Goal: Transaction & Acquisition: Purchase product/service

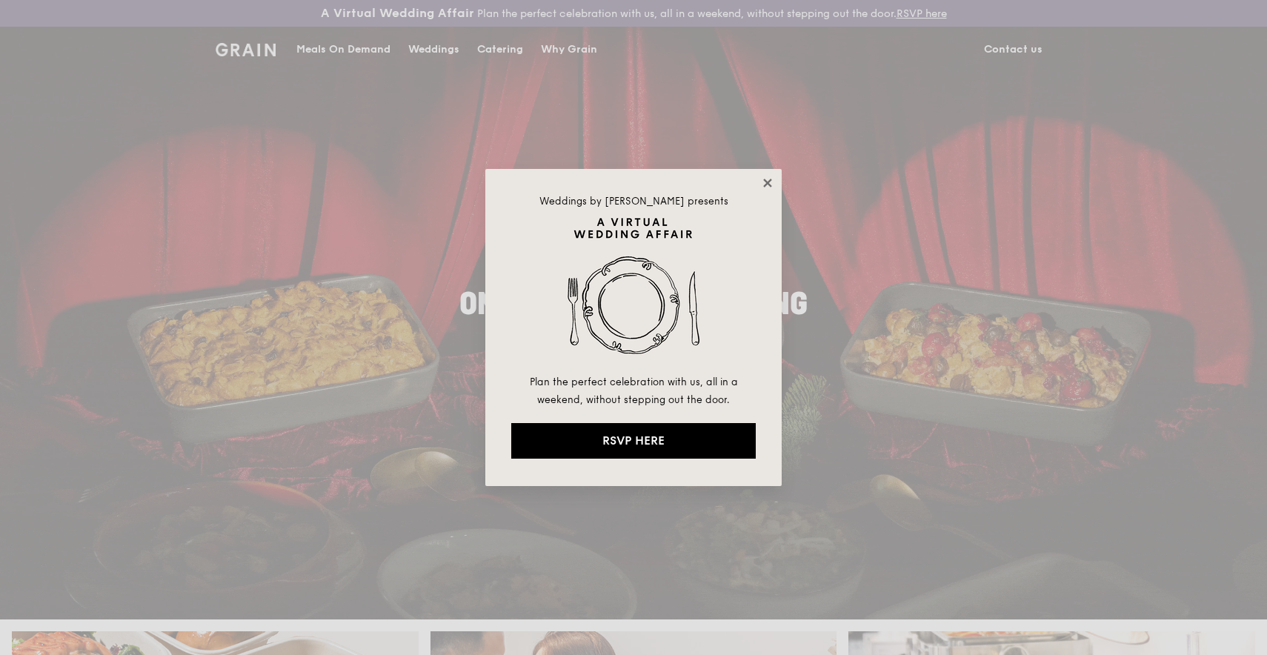
click at [764, 179] on icon at bounding box center [767, 183] width 8 height 8
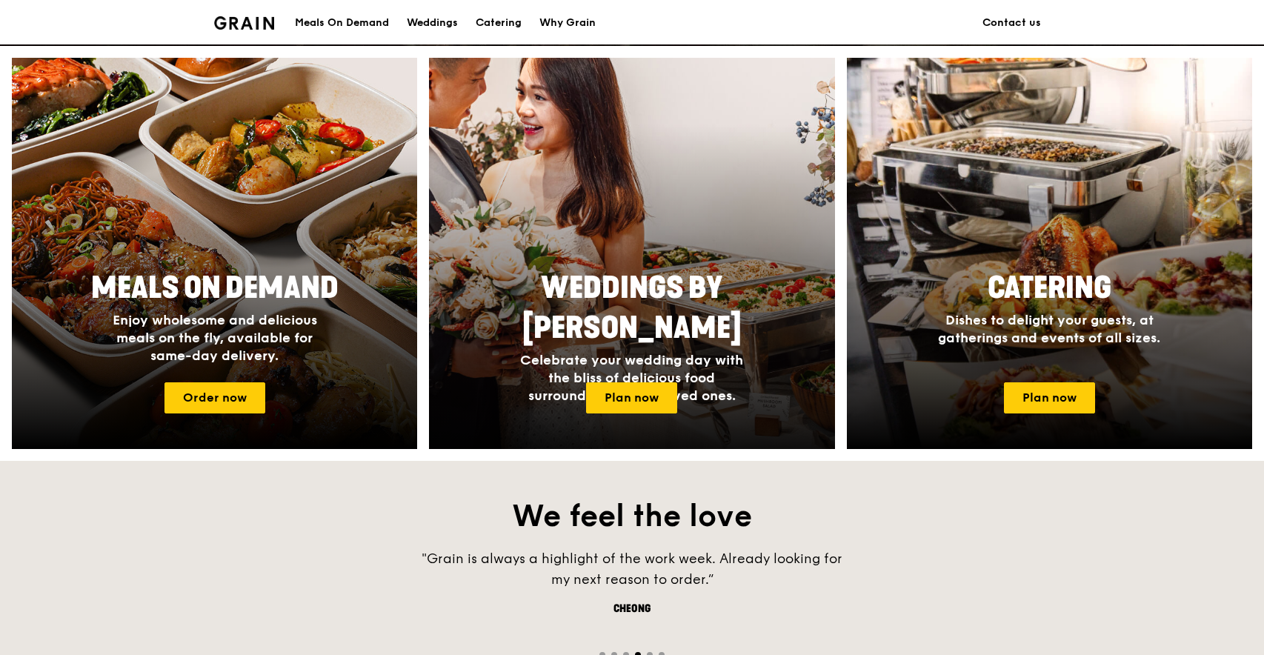
scroll to position [574, 0]
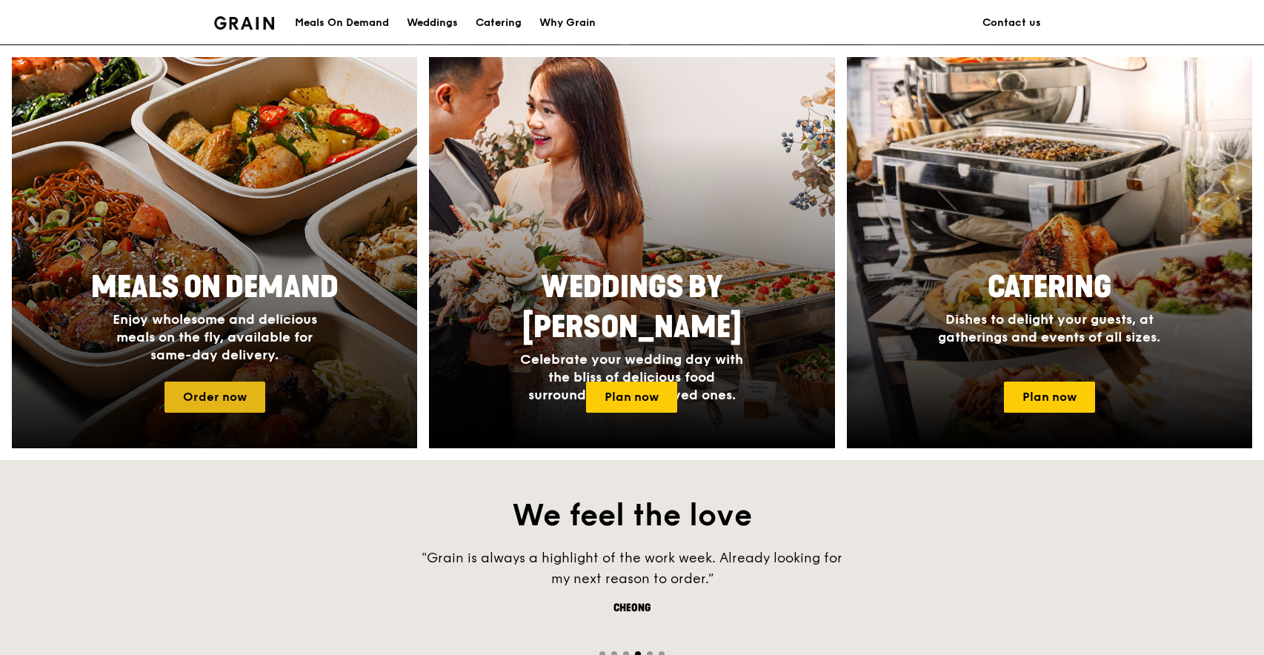
click at [248, 388] on link "Order now" at bounding box center [214, 397] width 101 height 31
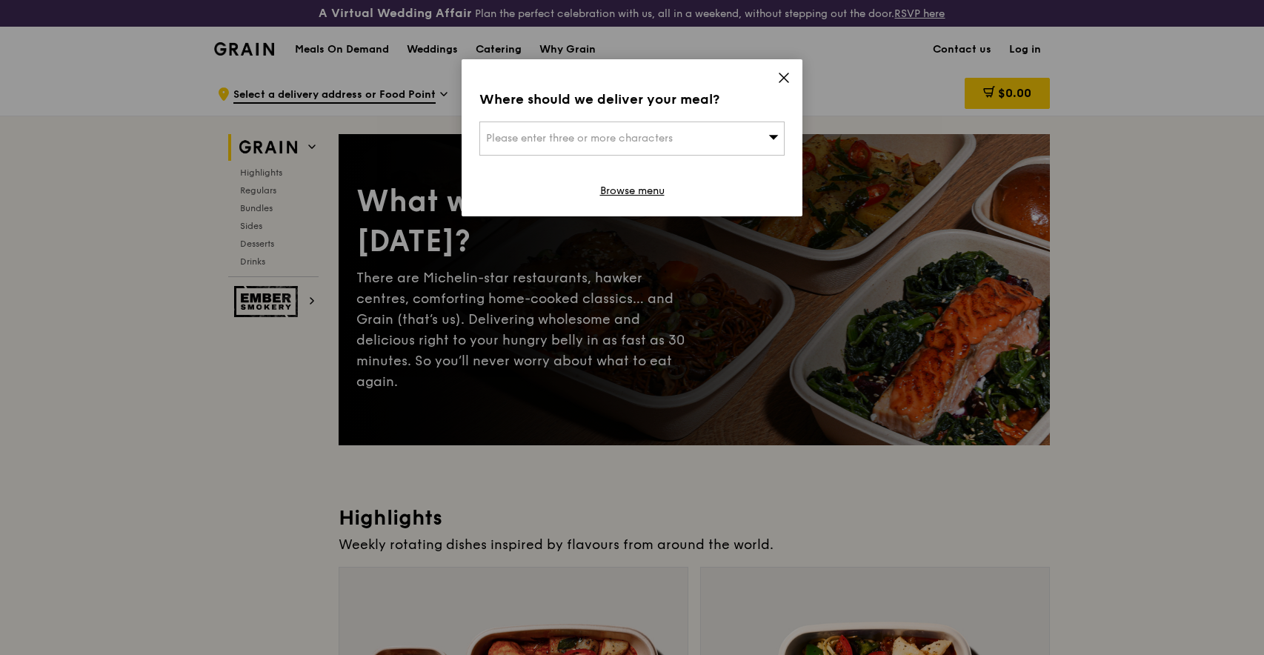
click at [576, 133] on span "Please enter three or more characters" at bounding box center [579, 138] width 187 height 13
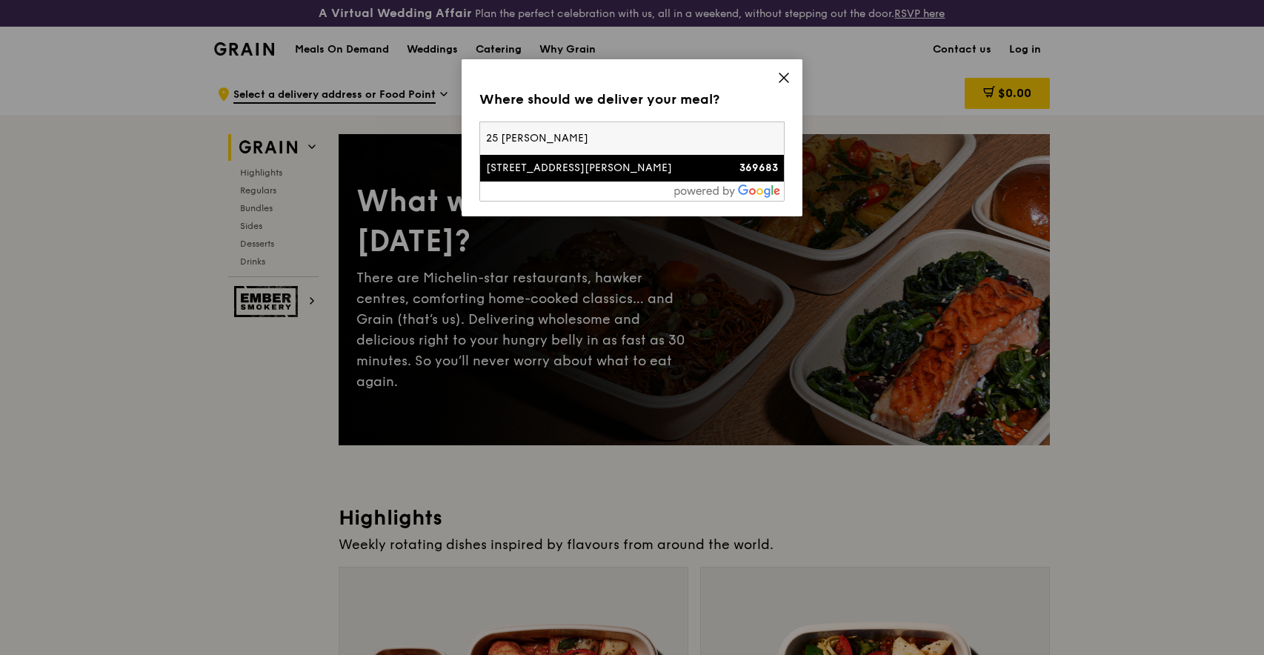
type input "25 harper"
click at [575, 168] on div "25 Harper Road" at bounding box center [595, 168] width 219 height 15
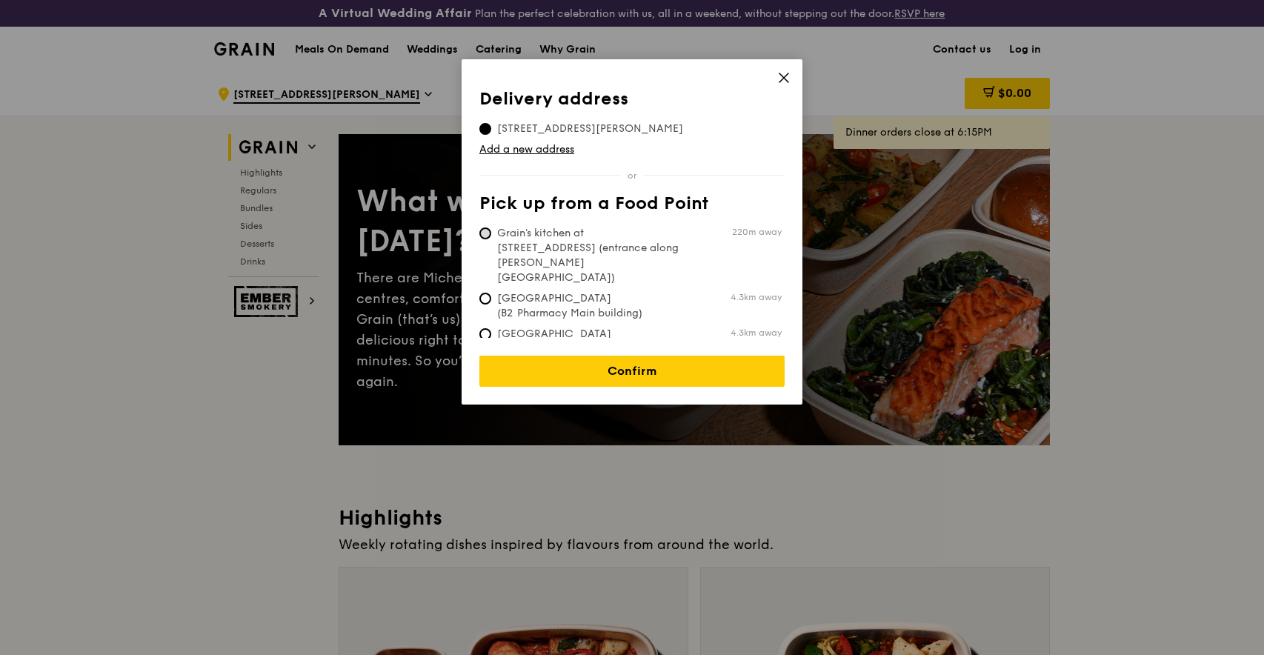
click at [487, 233] on input "Grain's kitchen at 5 Burn Road #05-01 (entrance along Harrison Road) 220m away" at bounding box center [485, 233] width 12 height 12
radio input "true"
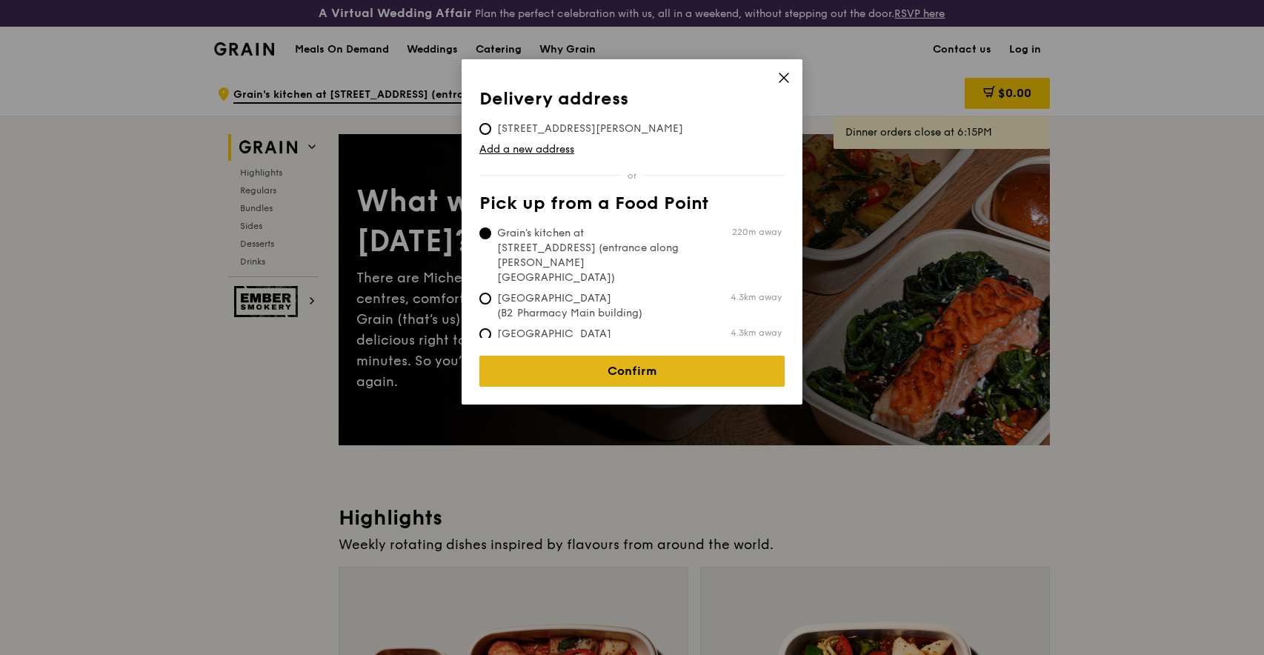
click at [590, 356] on link "Confirm" at bounding box center [631, 371] width 305 height 31
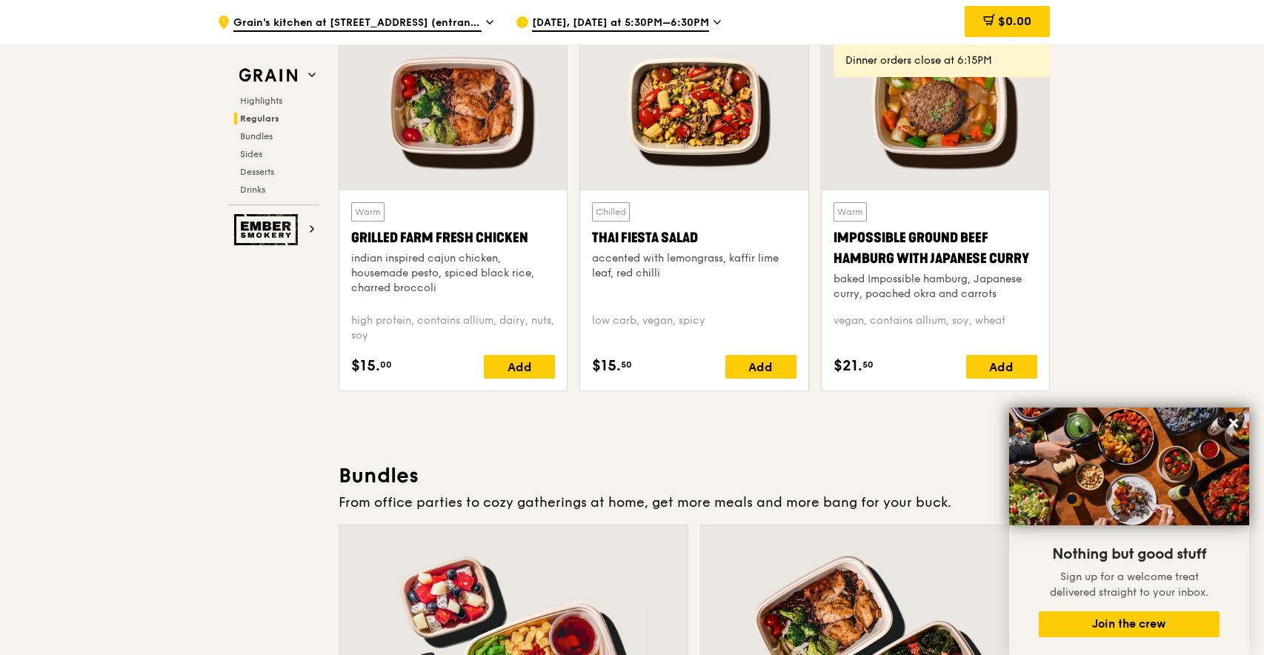
scroll to position [1758, 0]
click at [1235, 423] on icon at bounding box center [1233, 423] width 9 height 9
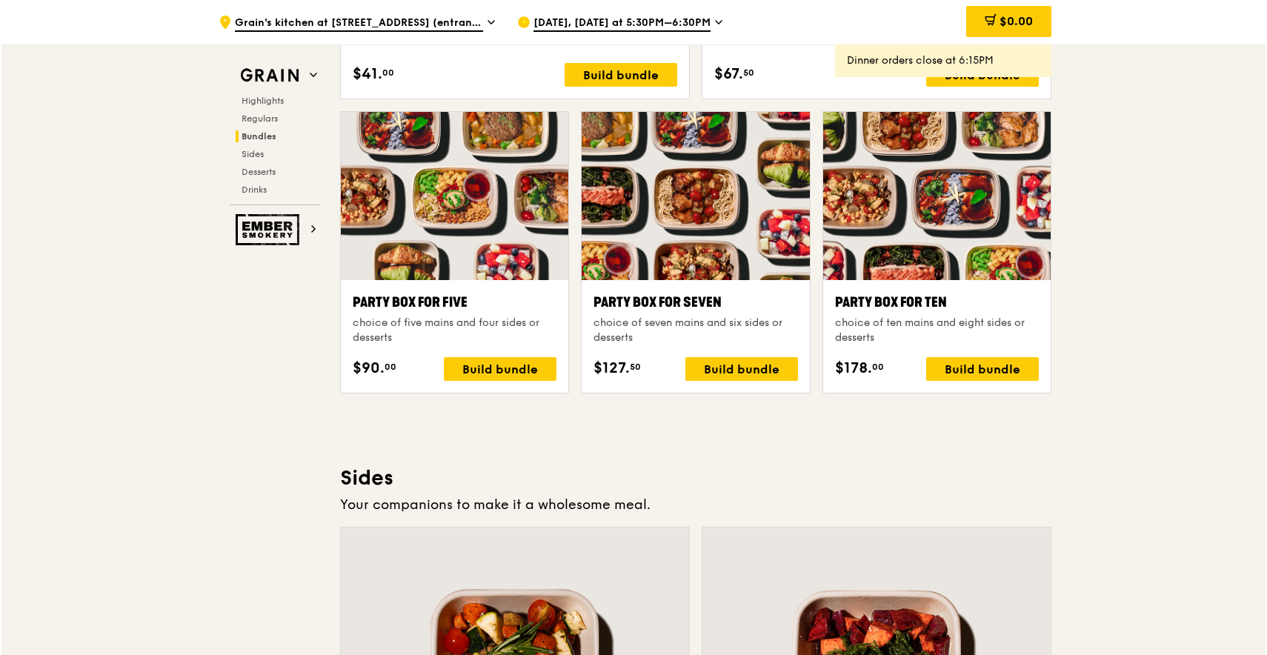
scroll to position [2881, 0]
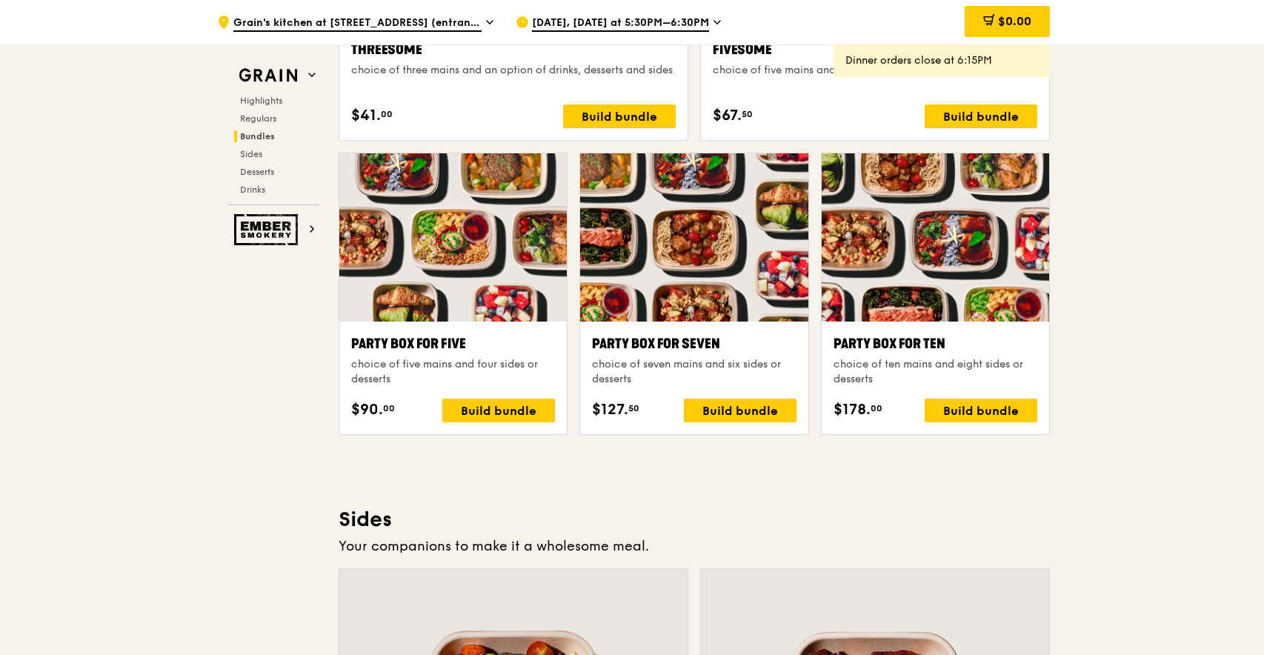
click at [988, 259] on div at bounding box center [935, 237] width 227 height 168
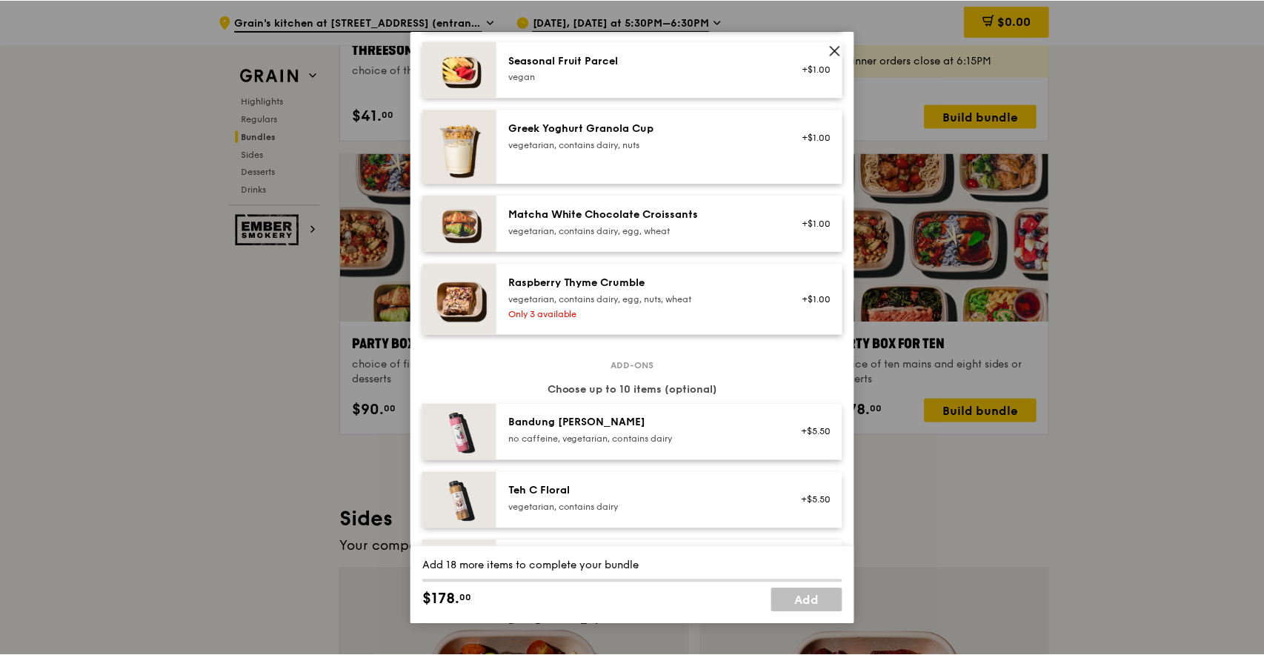
scroll to position [1209, 0]
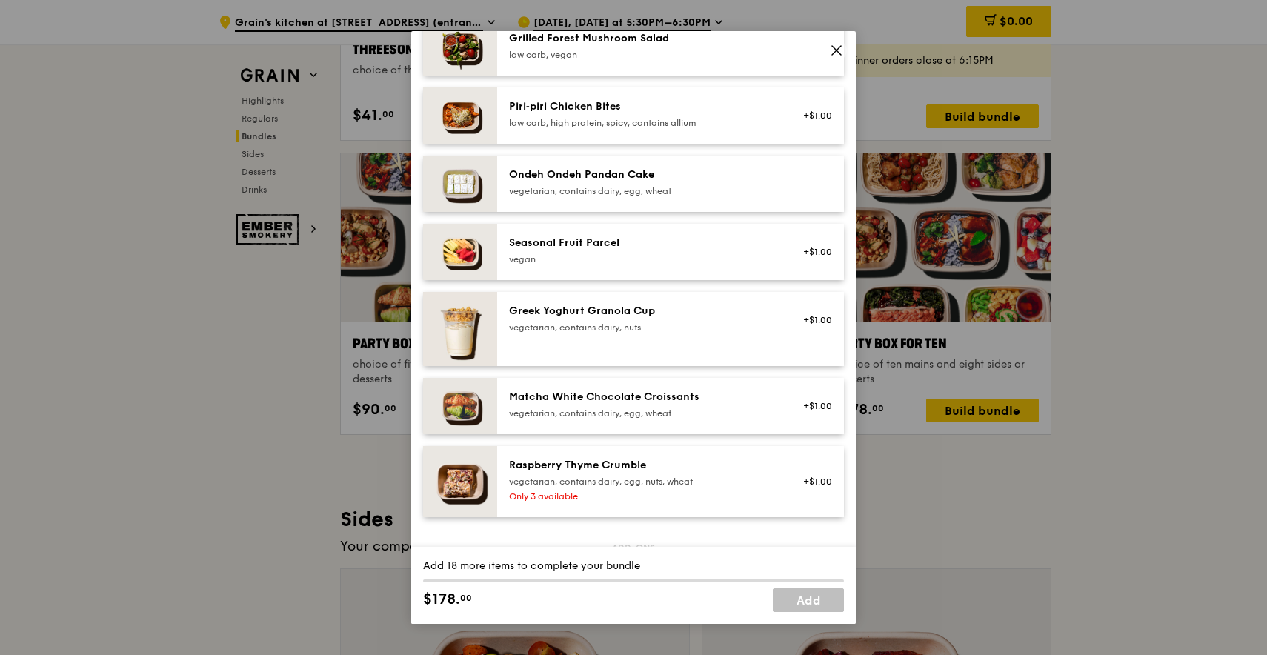
click at [831, 50] on icon at bounding box center [836, 50] width 13 height 13
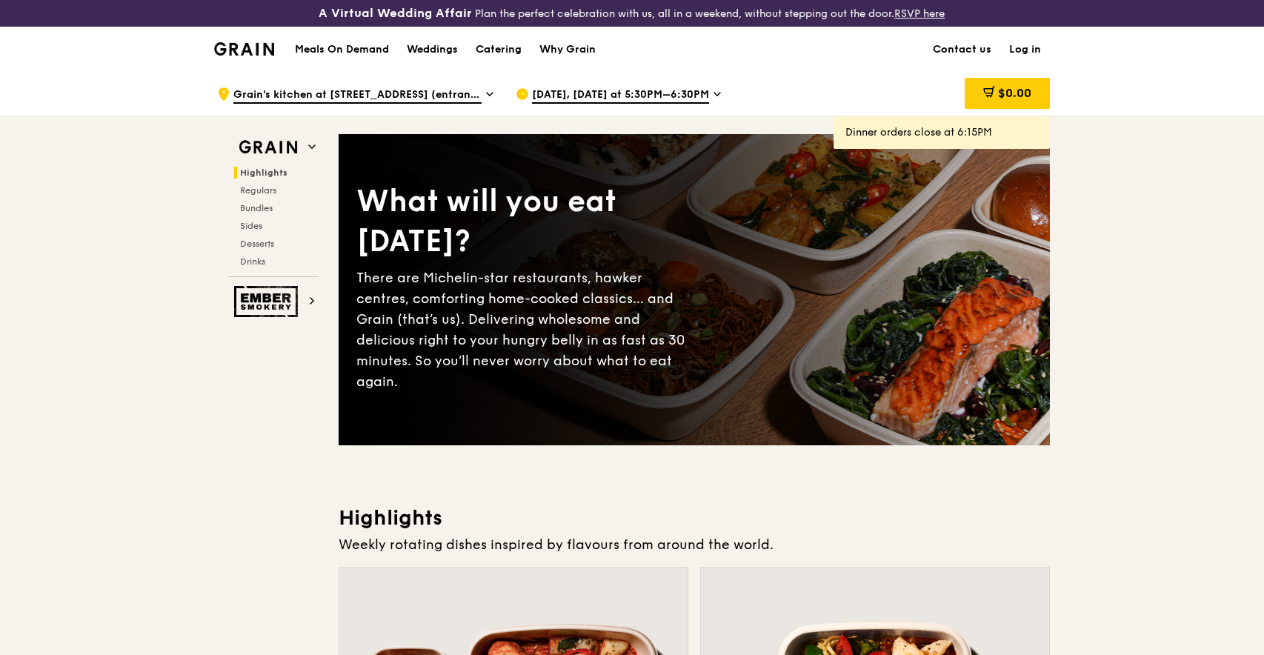
scroll to position [0, 0]
click at [499, 50] on div "Catering" at bounding box center [499, 49] width 46 height 44
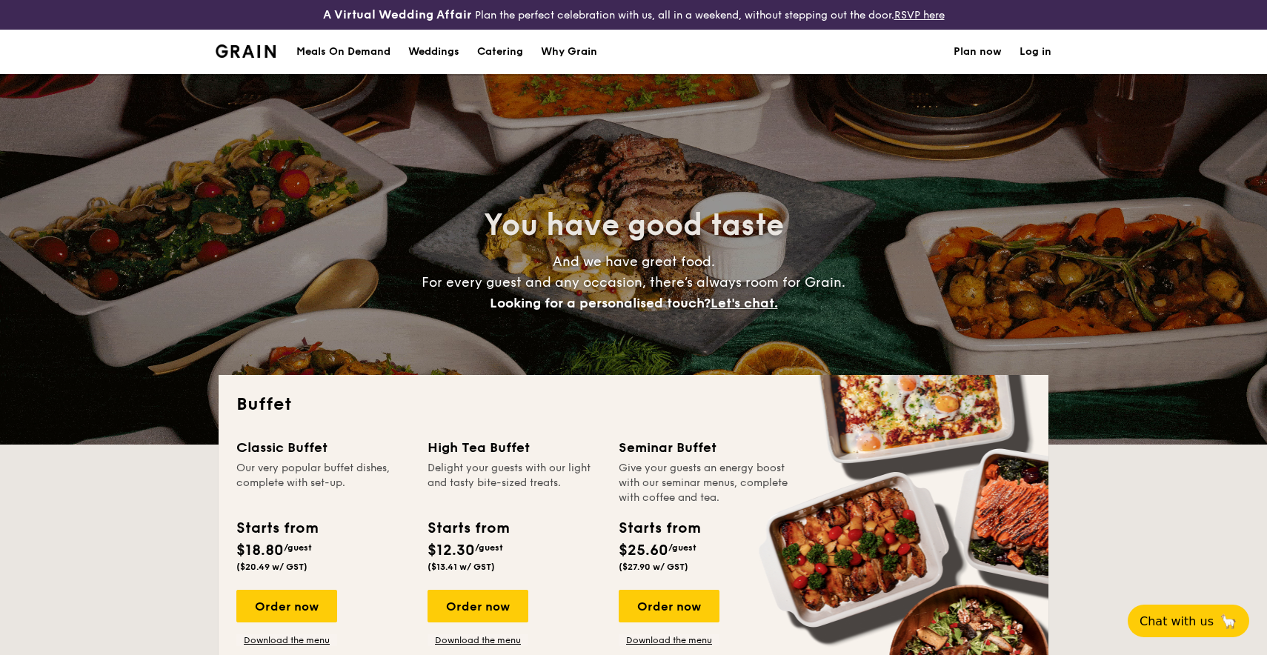
select select
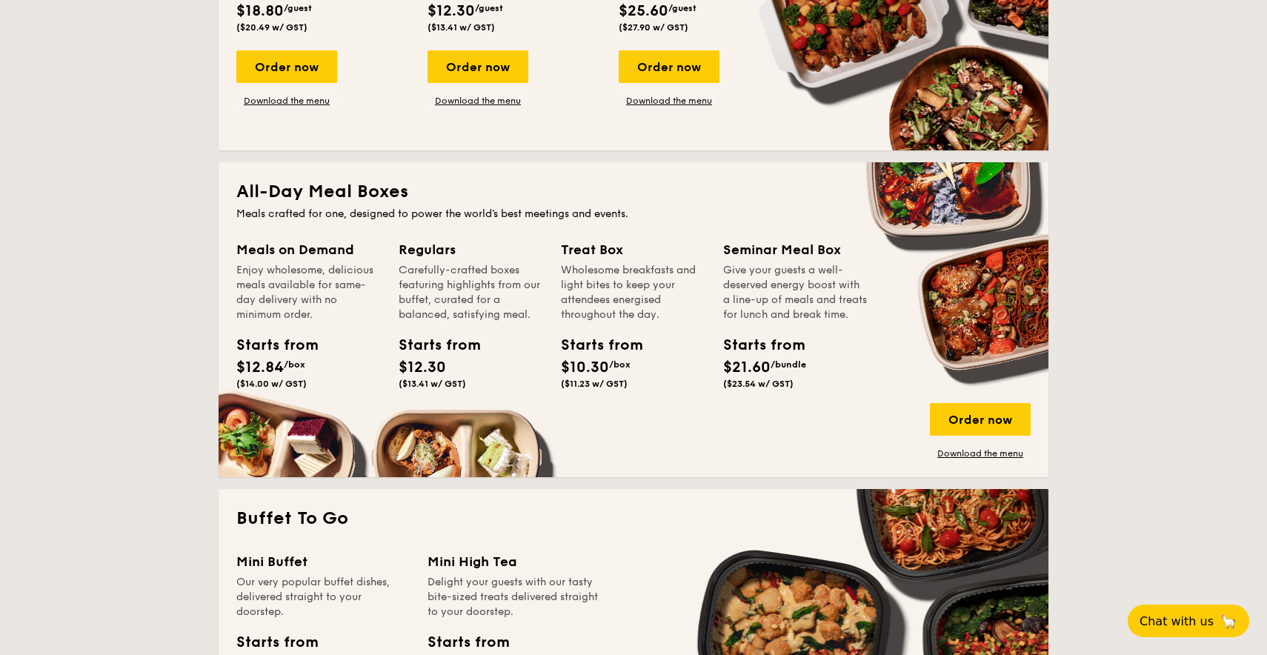
scroll to position [542, 0]
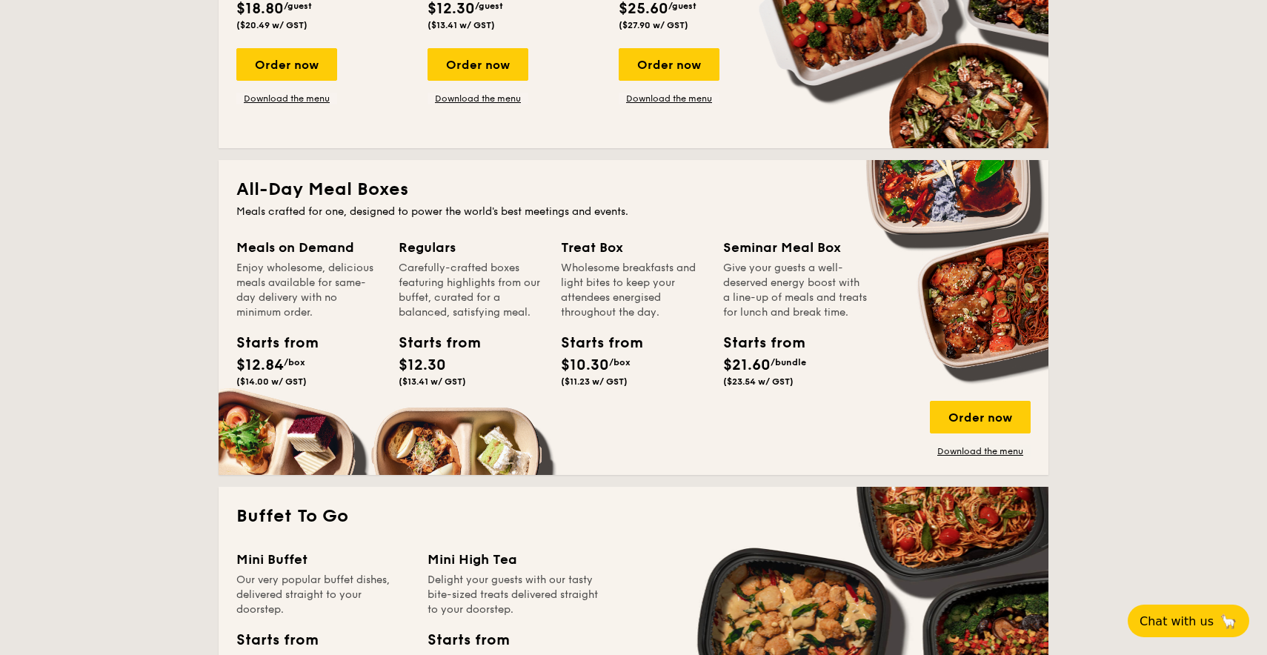
click at [299, 249] on div "Meals on Demand" at bounding box center [308, 247] width 144 height 21
click at [282, 349] on div "Starts from" at bounding box center [269, 343] width 67 height 22
drag, startPoint x: 333, startPoint y: 184, endPoint x: 328, endPoint y: 196, distance: 12.0
click at [333, 184] on h2 "All-Day Meal Boxes" at bounding box center [633, 190] width 794 height 24
click at [991, 425] on div "Order now" at bounding box center [980, 417] width 101 height 33
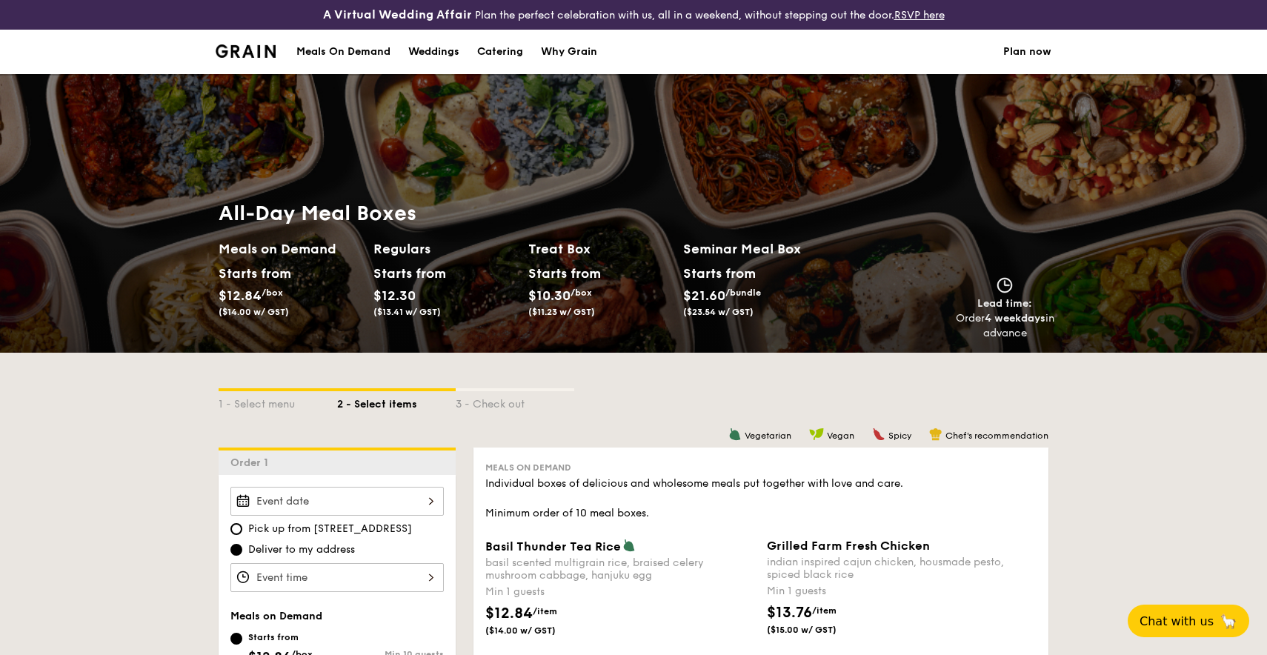
click at [363, 53] on div "Meals On Demand" at bounding box center [343, 52] width 94 height 44
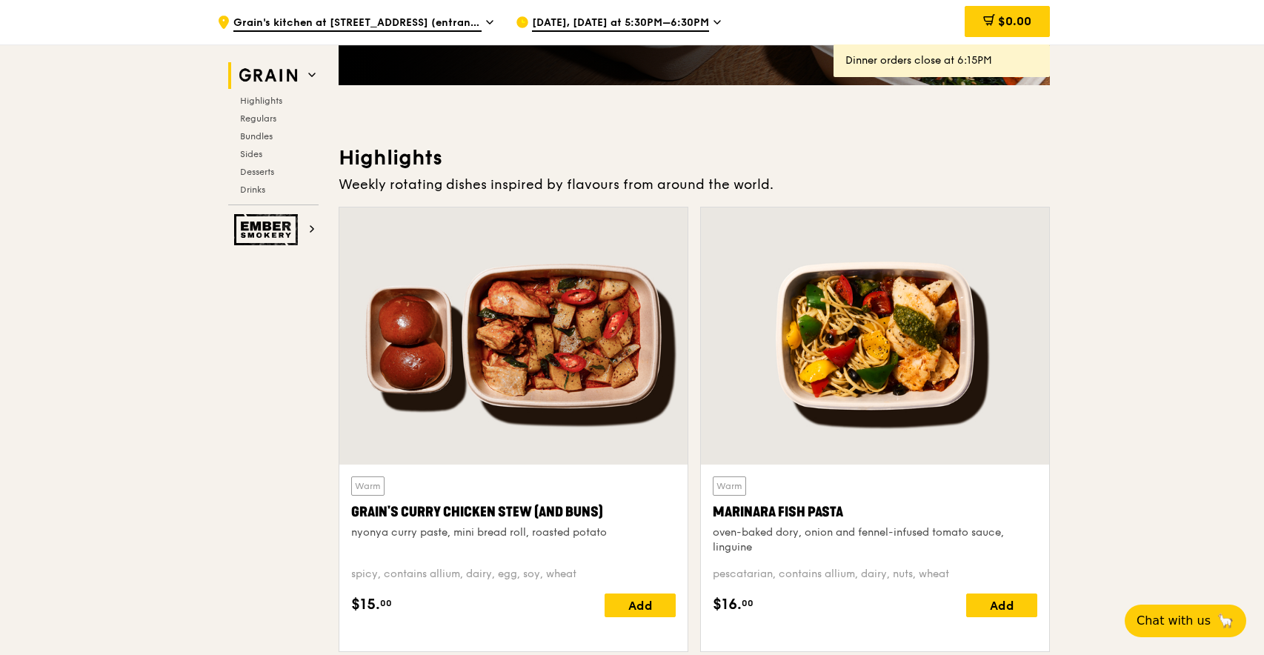
scroll to position [369, 0]
